Goal: Task Accomplishment & Management: Manage account settings

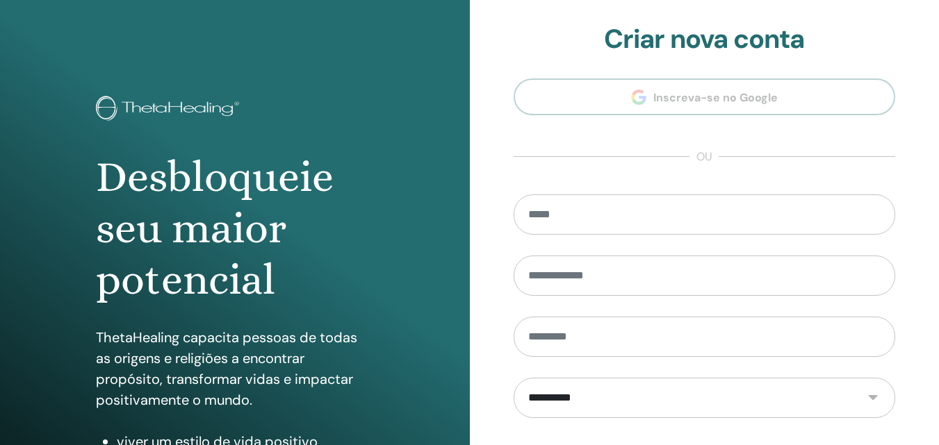
click at [733, 100] on section "**********" at bounding box center [704, 315] width 382 height 582
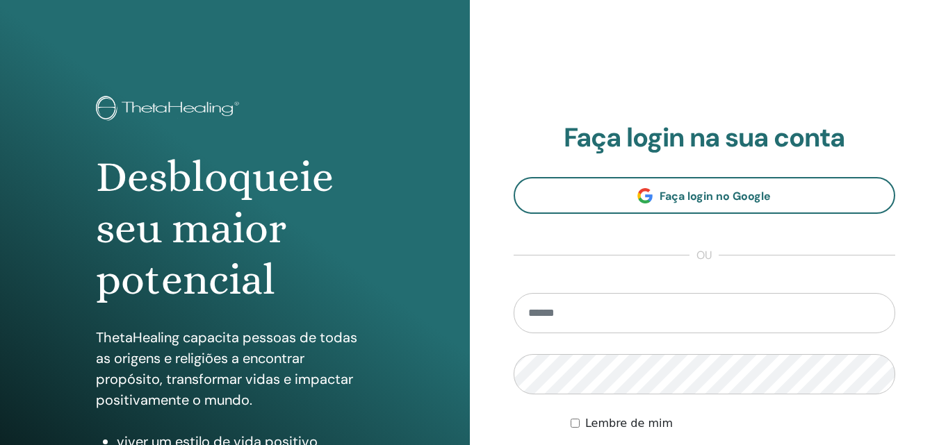
scroll to position [69, 0]
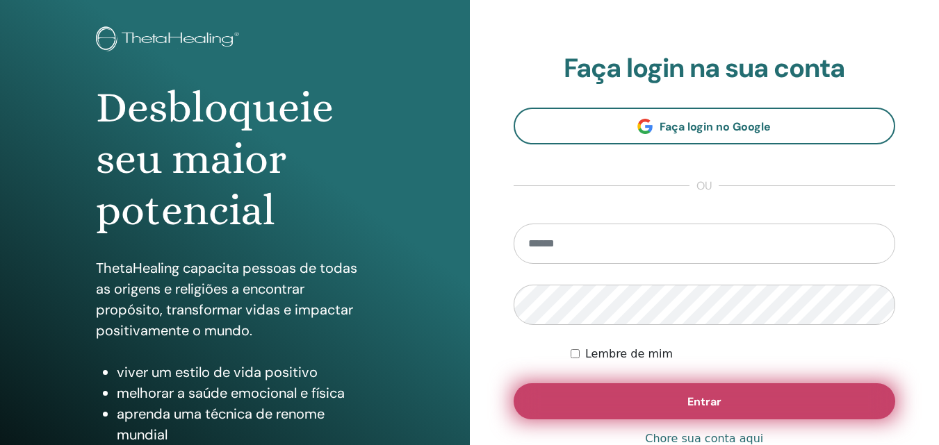
type input "**********"
click at [682, 399] on button "Entrar" at bounding box center [704, 402] width 382 height 36
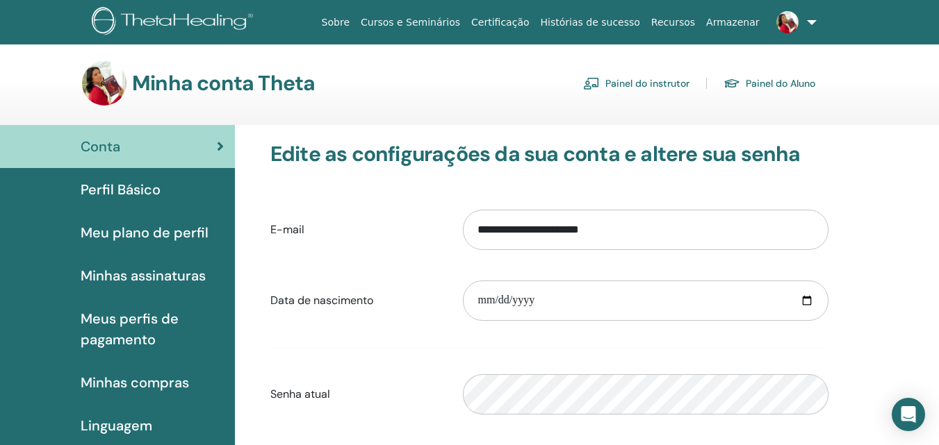
click at [114, 192] on span "Perfil Básico" at bounding box center [121, 189] width 80 height 21
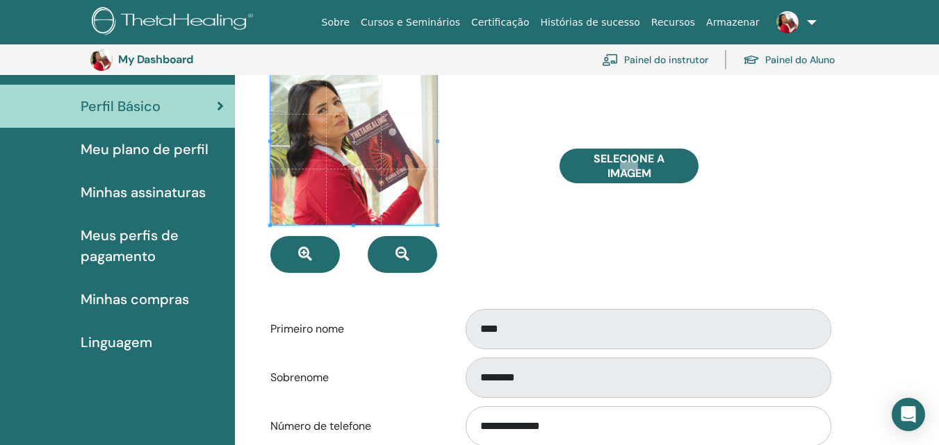
scroll to position [100, 0]
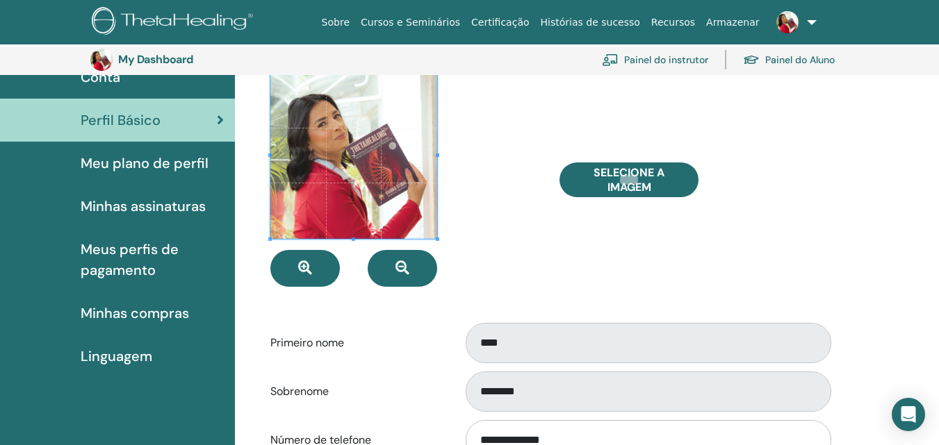
click at [179, 160] on span "Meu plano de perfil" at bounding box center [145, 163] width 128 height 21
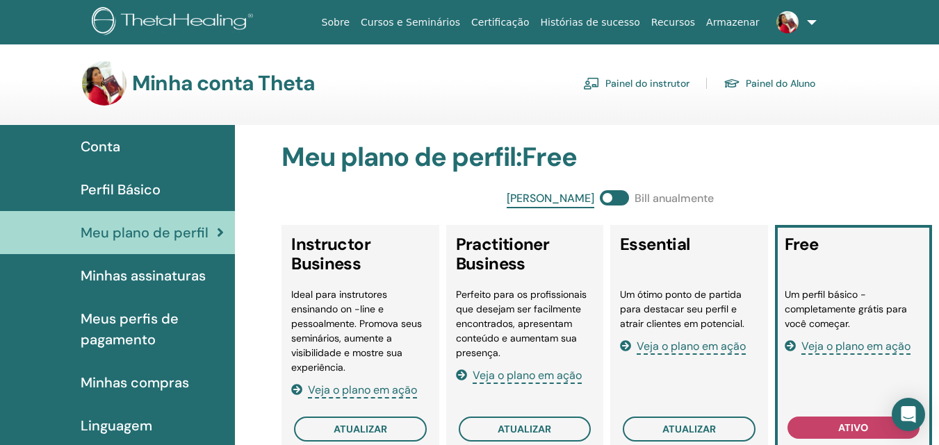
click at [180, 275] on span "Minhas assinaturas" at bounding box center [143, 275] width 125 height 21
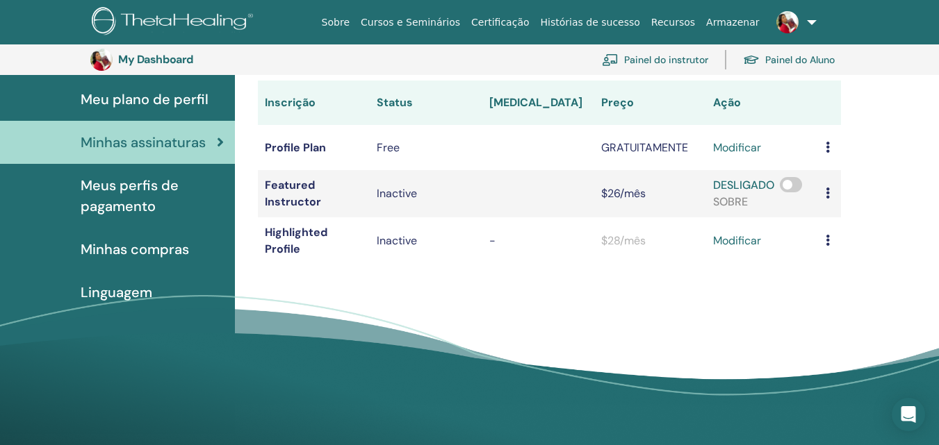
scroll to position [170, 0]
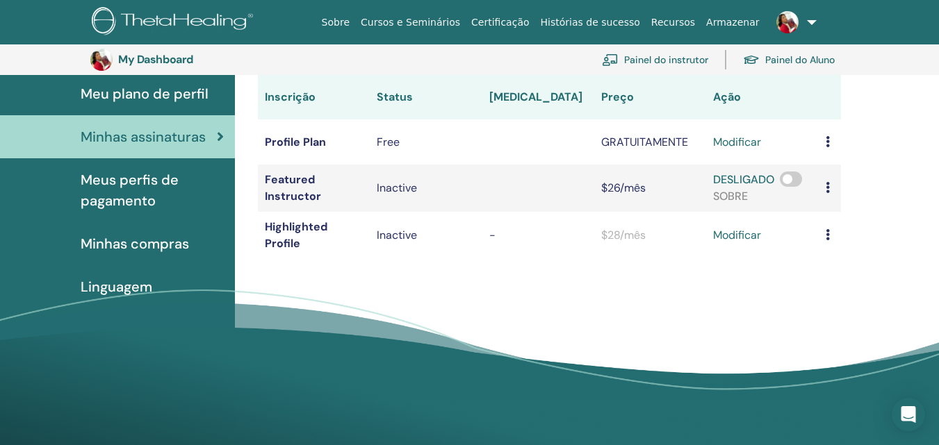
click at [143, 286] on span "Linguagem" at bounding box center [117, 287] width 72 height 21
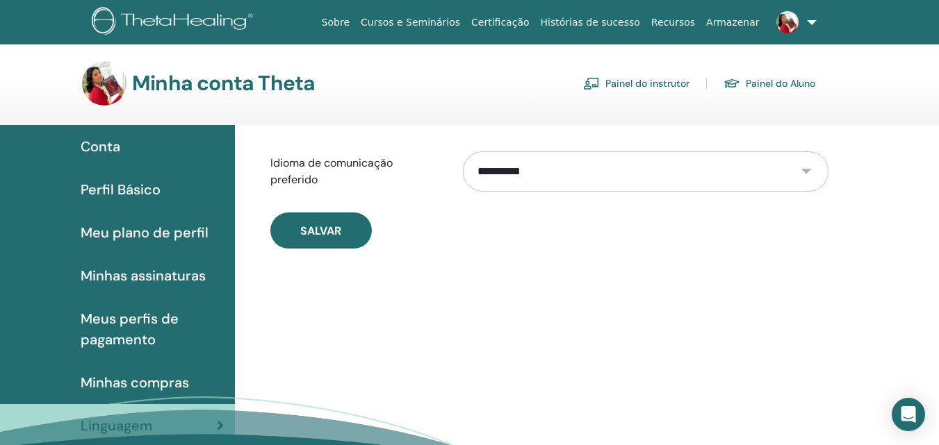
click at [104, 147] on span "Conta" at bounding box center [101, 146] width 40 height 21
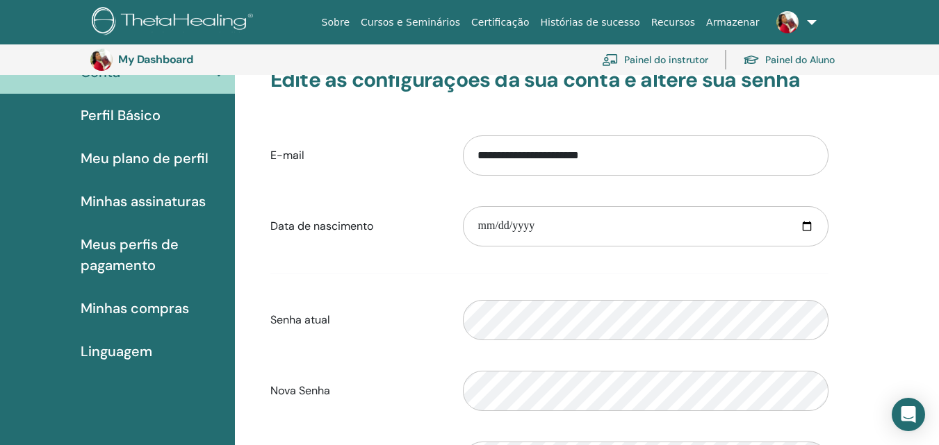
scroll to position [100, 0]
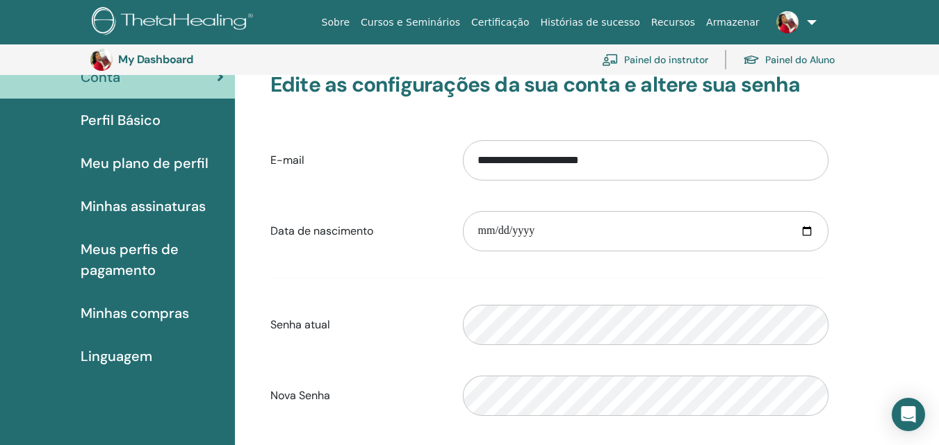
click at [179, 163] on span "Meu plano de perfil" at bounding box center [145, 163] width 128 height 21
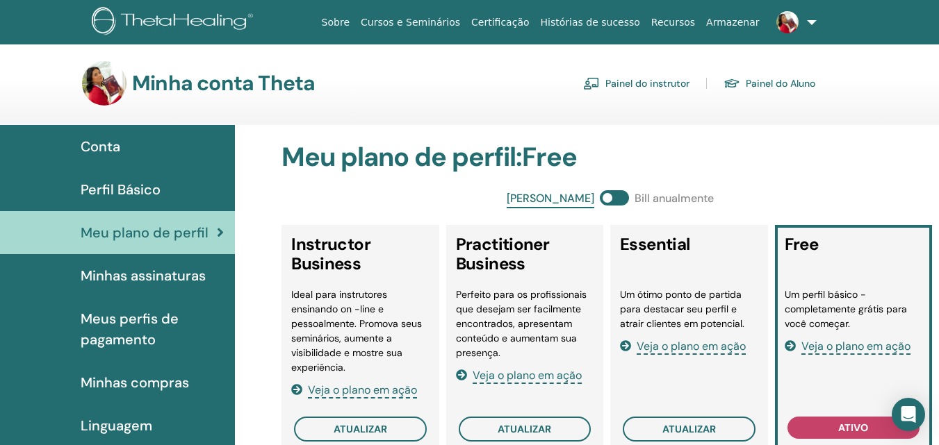
click at [616, 85] on link "Painel do instrutor" at bounding box center [636, 83] width 106 height 22
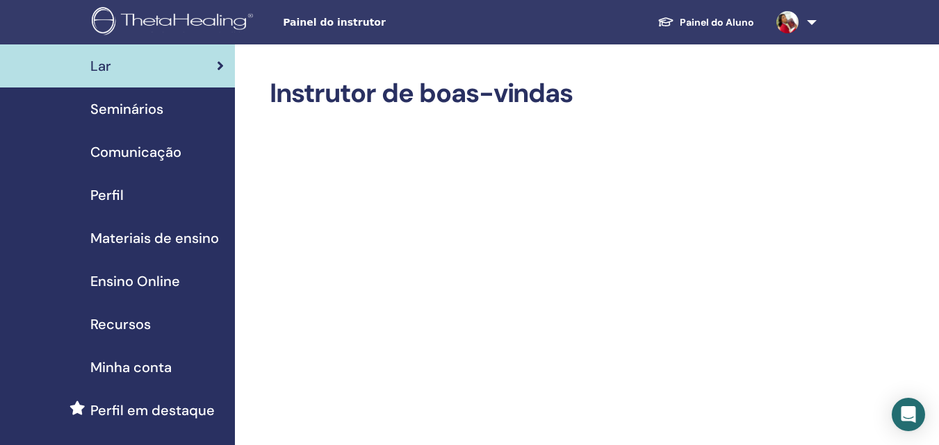
click at [117, 186] on span "Perfil" at bounding box center [106, 195] width 33 height 21
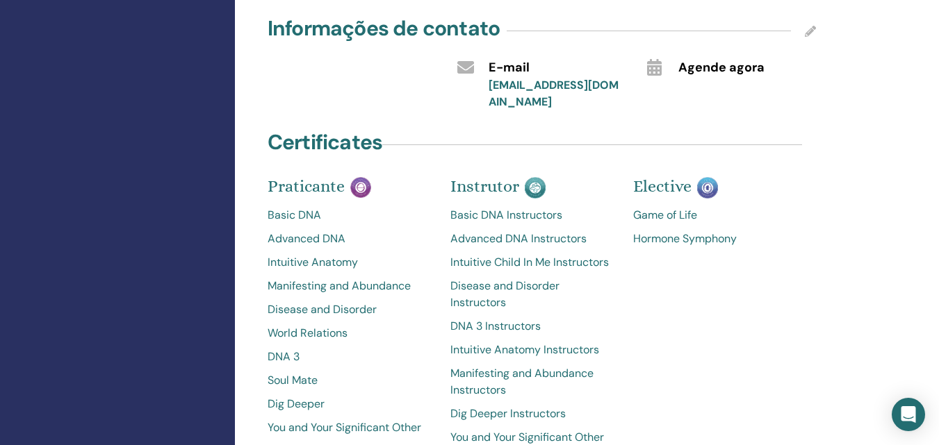
scroll to position [625, 0]
